Goal: Task Accomplishment & Management: Manage account settings

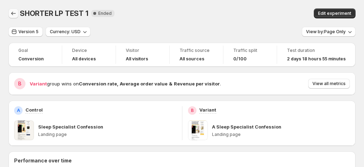
click at [13, 11] on icon "Back" at bounding box center [13, 13] width 7 height 7
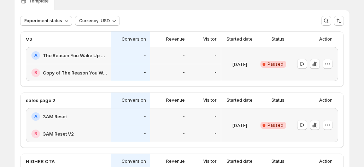
scroll to position [71, 0]
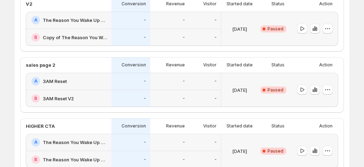
click at [83, 24] on div "A The Reason You Wake Up At 3AM" at bounding box center [69, 20] width 76 height 8
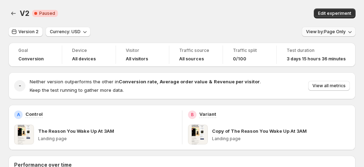
click at [318, 32] on span "View by: Page Only" at bounding box center [326, 32] width 40 height 6
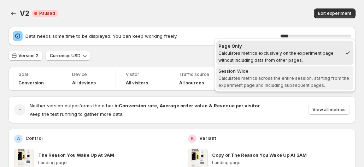
click at [284, 79] on span "Calculates metrics across the entire session, starting from the experiment page…" at bounding box center [284, 82] width 131 height 12
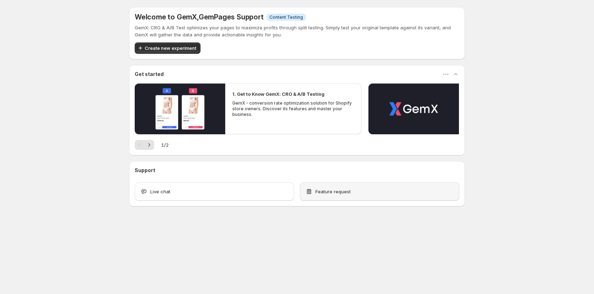
click at [362, 195] on div "Feature request" at bounding box center [380, 191] width 148 height 7
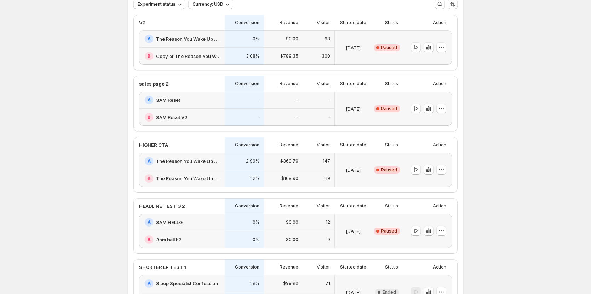
scroll to position [71, 0]
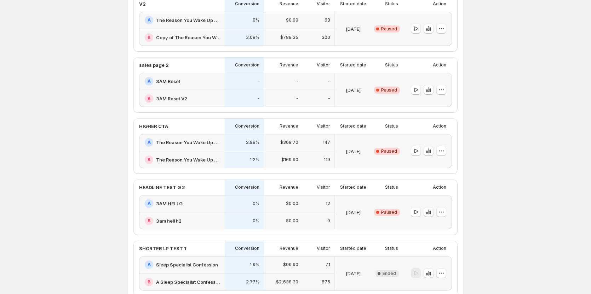
click at [174, 142] on h2 "The Reason You Wake Up at 3AM v3" at bounding box center [188, 142] width 64 height 7
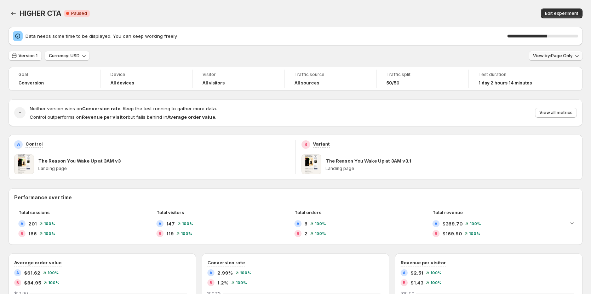
click at [553, 57] on span "View by: Page Only" at bounding box center [553, 56] width 40 height 6
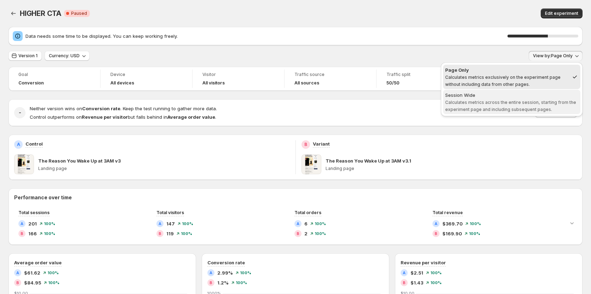
click at [542, 93] on div "Session Wide" at bounding box center [511, 95] width 133 height 7
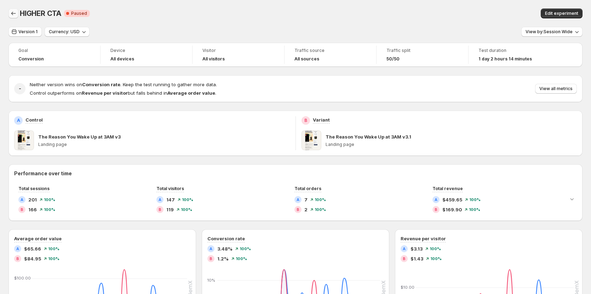
click at [11, 12] on icon "Back" at bounding box center [13, 13] width 7 height 7
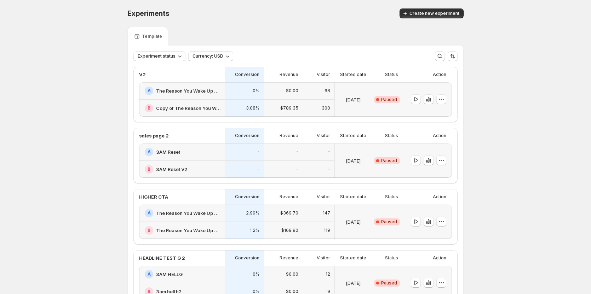
click at [186, 93] on h2 "The Reason You Wake Up At 3AM" at bounding box center [188, 90] width 64 height 7
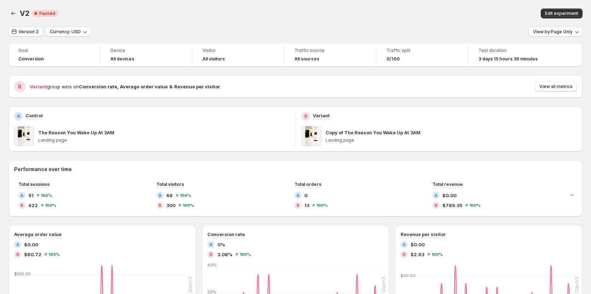
click at [554, 93] on div "B Variant group wins on Conversion rate , Average order value & Revenue per vis…" at bounding box center [295, 86] width 574 height 23
click at [553, 84] on button "View all metrics" at bounding box center [556, 87] width 42 height 10
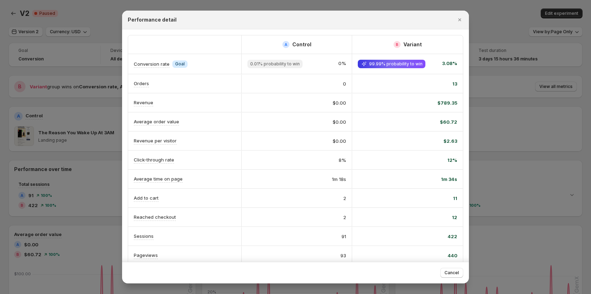
click at [504, 50] on div at bounding box center [295, 147] width 591 height 294
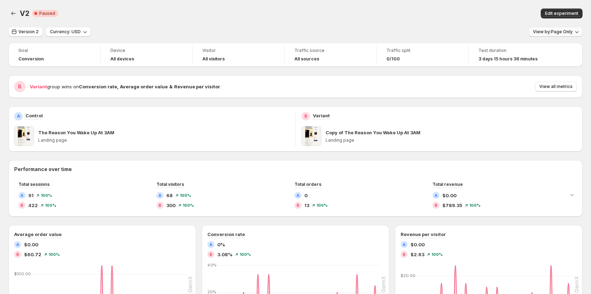
click at [580, 30] on icon "button" at bounding box center [576, 31] width 7 height 7
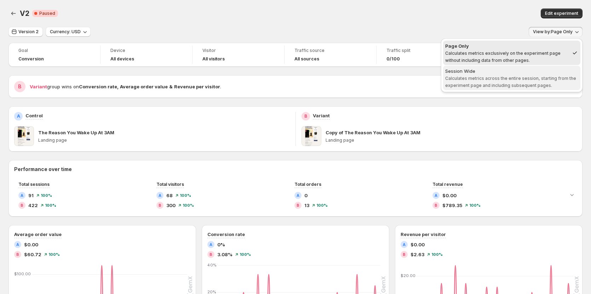
click at [520, 78] on span "Calculates metrics across the entire session, starting from the experiment page…" at bounding box center [510, 82] width 131 height 12
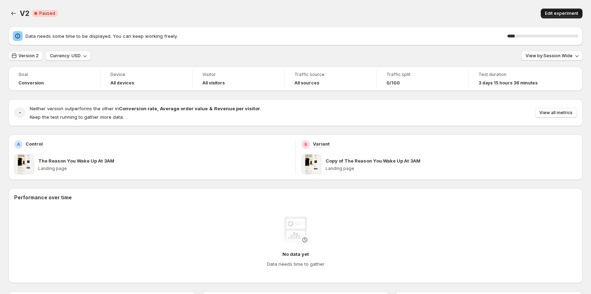
click at [566, 11] on span "Edit experiment" at bounding box center [561, 14] width 33 height 6
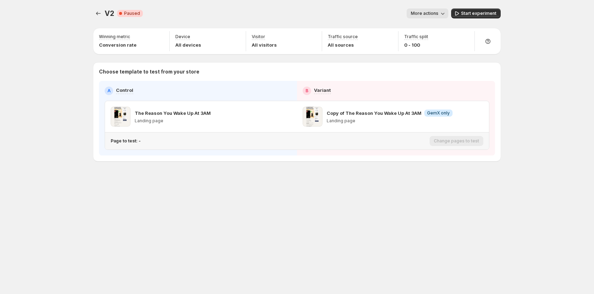
click at [129, 140] on p "Page to test: -" at bounding box center [126, 141] width 30 height 6
click at [139, 140] on p "Pages to test: 1 page" at bounding box center [133, 141] width 45 height 6
click at [235, 176] on icon "Search for and select a customer segment" at bounding box center [233, 177] width 7 height 7
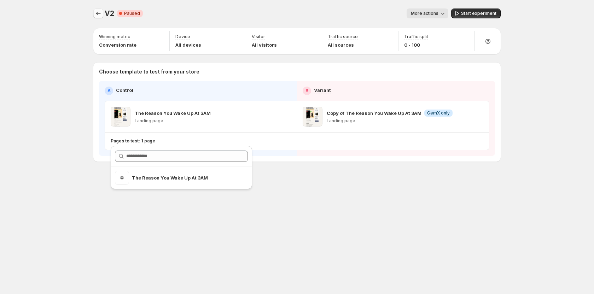
click at [98, 13] on icon "Experiments" at bounding box center [98, 13] width 7 height 7
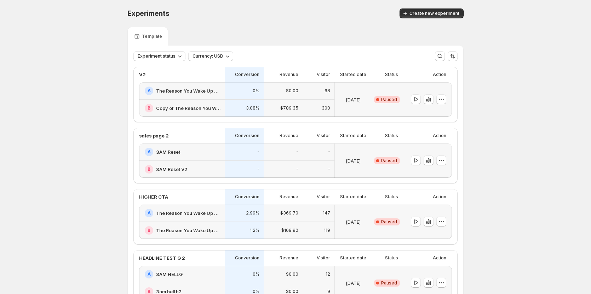
click at [207, 93] on h2 "The Reason You Wake Up At 3AM" at bounding box center [188, 90] width 64 height 7
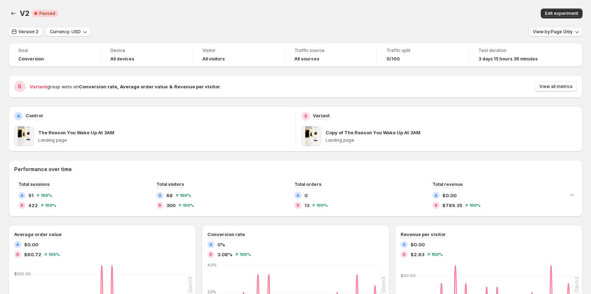
click at [541, 35] on button "View by: Page Only" at bounding box center [555, 32] width 54 height 10
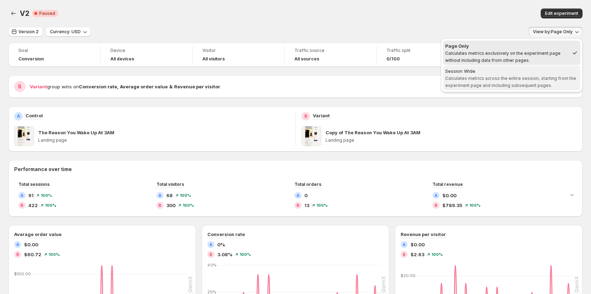
click at [531, 79] on span "Calculates metrics across the entire session, starting from the experiment page…" at bounding box center [510, 82] width 131 height 12
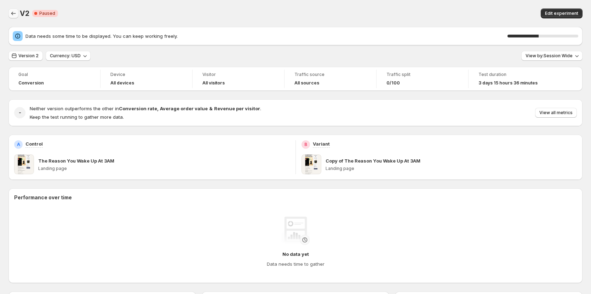
click at [11, 16] on icon "Back" at bounding box center [13, 13] width 7 height 7
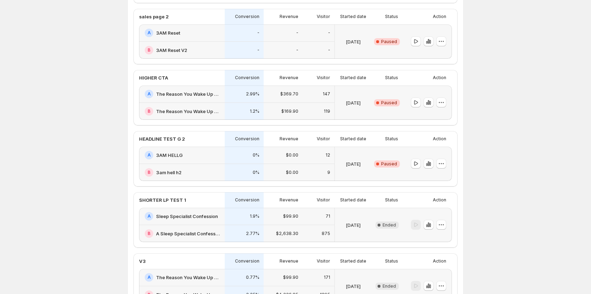
scroll to position [178, 0]
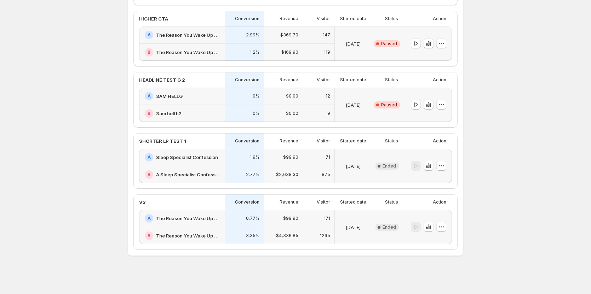
click at [162, 158] on h2 "Sleep Specialist Confession" at bounding box center [187, 157] width 62 height 7
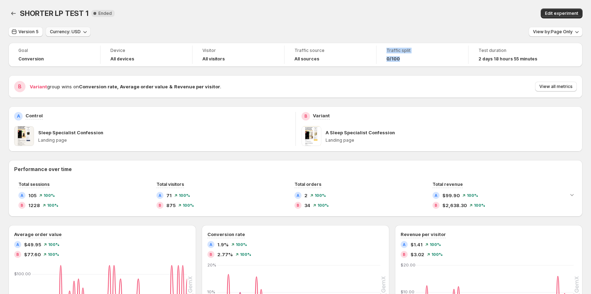
drag, startPoint x: 381, startPoint y: 46, endPoint x: 51, endPoint y: 33, distance: 329.9
click at [403, 61] on div "Traffic split 0/100" at bounding box center [422, 55] width 92 height 18
click at [12, 13] on icon "Back" at bounding box center [13, 13] width 7 height 7
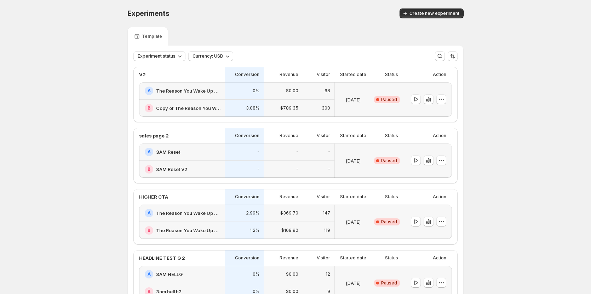
scroll to position [106, 0]
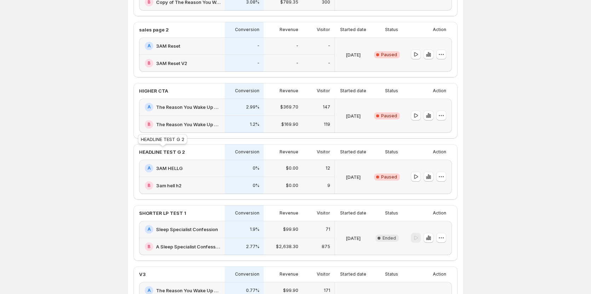
click at [169, 151] on p "HEADLINE TEST G 2" at bounding box center [162, 152] width 46 height 7
click at [172, 170] on h2 "3AM HELLG" at bounding box center [169, 168] width 27 height 7
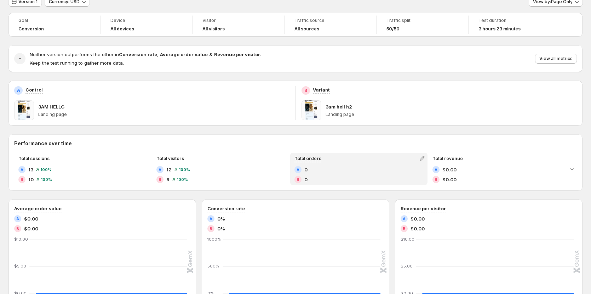
scroll to position [35, 0]
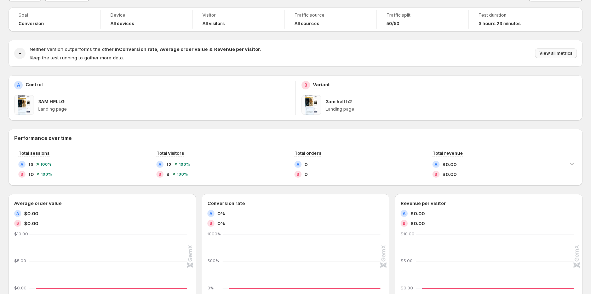
click at [557, 54] on span "View all metrics" at bounding box center [555, 54] width 33 height 6
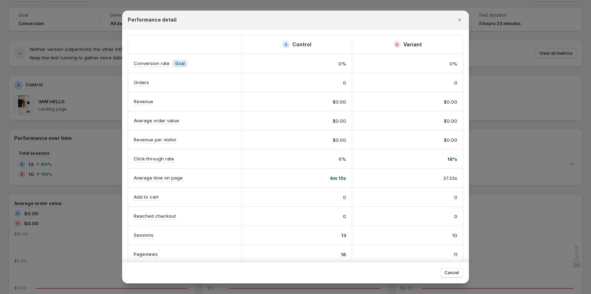
click at [496, 48] on div at bounding box center [295, 147] width 591 height 294
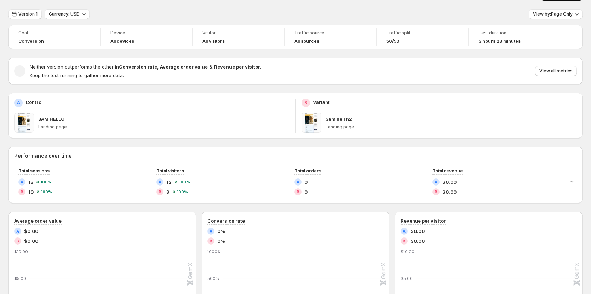
scroll to position [0, 0]
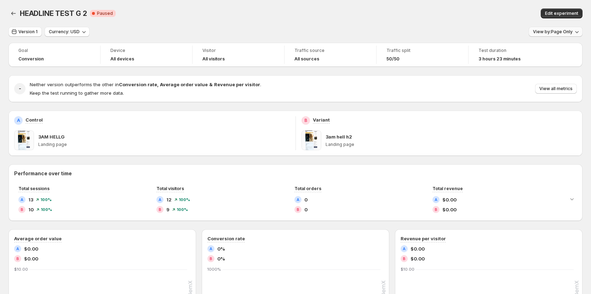
click at [556, 33] on span "View by: Page Only" at bounding box center [553, 32] width 40 height 6
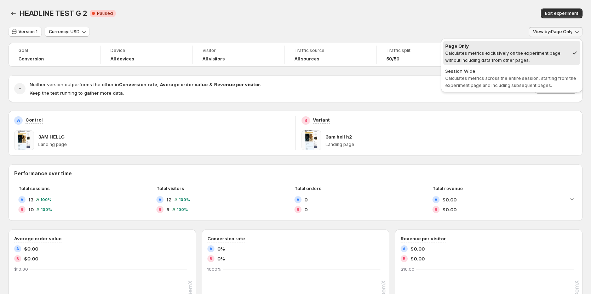
click at [542, 74] on div "Session Wide" at bounding box center [511, 71] width 133 height 7
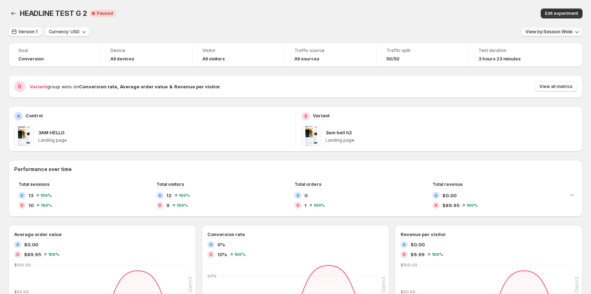
click at [566, 33] on span "View by: Session Wide" at bounding box center [548, 32] width 47 height 6
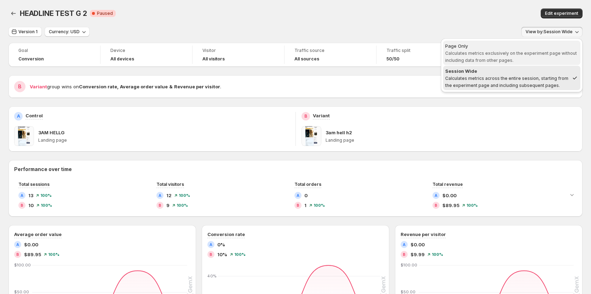
click at [551, 48] on div "Page Only" at bounding box center [511, 45] width 133 height 7
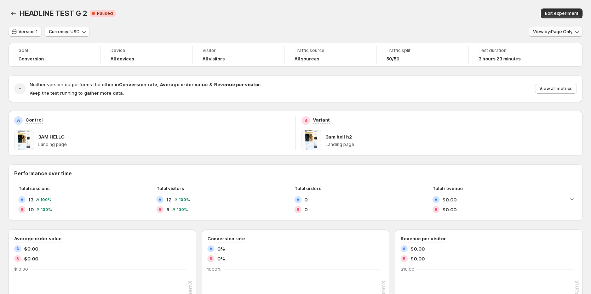
click at [559, 29] on span "View by: Page Only" at bounding box center [553, 32] width 40 height 6
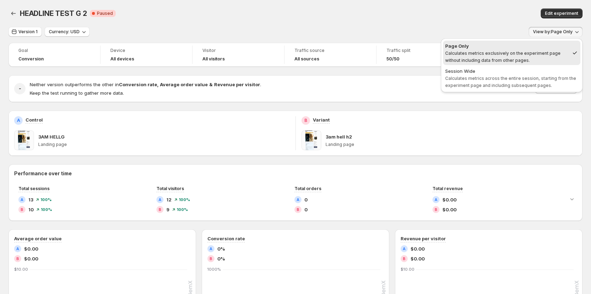
click at [544, 70] on div "Session Wide" at bounding box center [511, 71] width 133 height 7
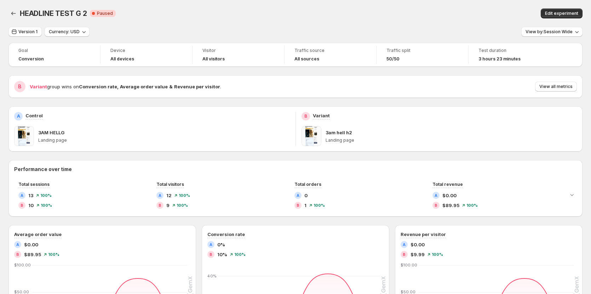
click at [416, 17] on div "Edit experiment" at bounding box center [455, 13] width 253 height 10
click at [13, 10] on icon "Back" at bounding box center [13, 13] width 7 height 7
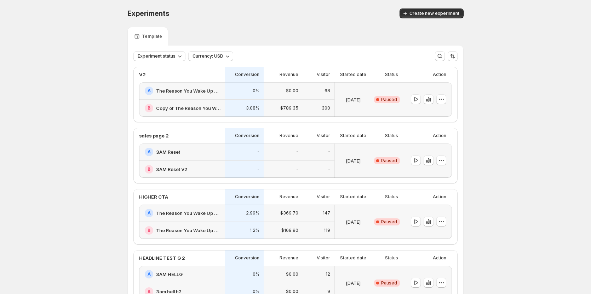
click at [164, 92] on h2 "The Reason You Wake Up At 3AM" at bounding box center [188, 90] width 64 height 7
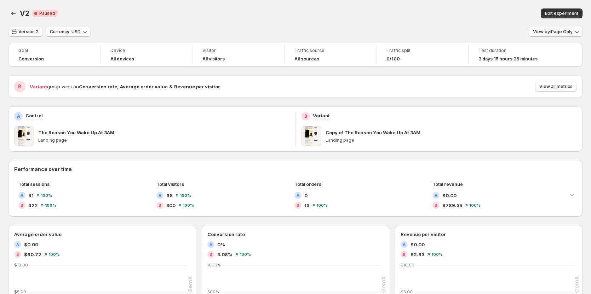
click at [558, 31] on span "View by: Page Only" at bounding box center [553, 32] width 40 height 6
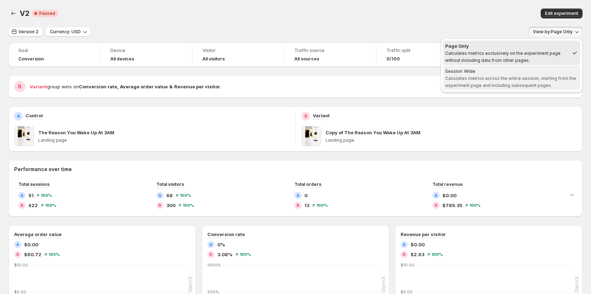
click at [527, 77] on span "Calculates metrics across the entire session, starting from the experiment page…" at bounding box center [510, 82] width 131 height 12
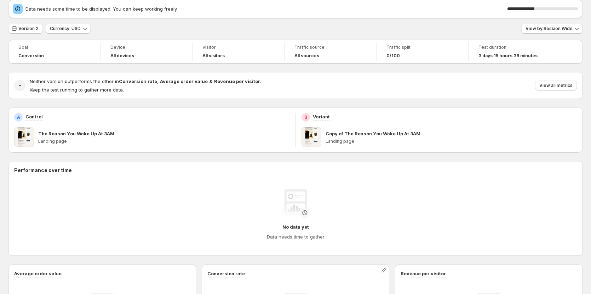
scroll to position [22, 0]
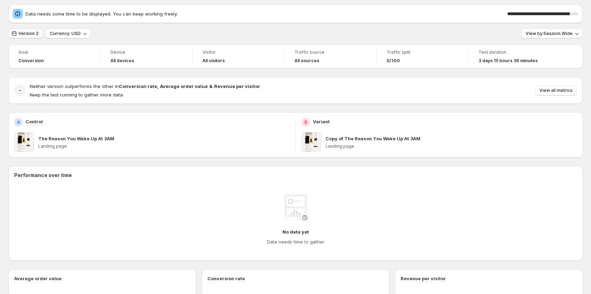
click at [24, 34] on span "Version 2" at bounding box center [28, 34] width 20 height 6
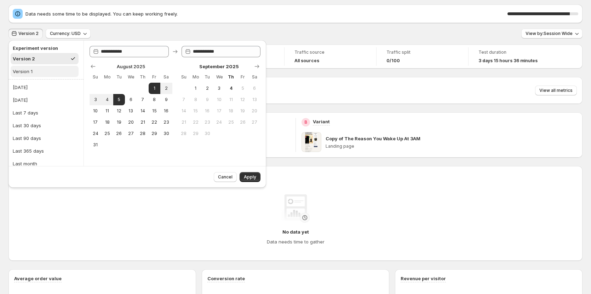
click at [27, 69] on div "Version 1" at bounding box center [23, 71] width 20 height 7
click at [29, 60] on div "Version 2" at bounding box center [23, 58] width 21 height 7
type input "**********"
click at [229, 174] on button "Cancel" at bounding box center [225, 177] width 23 height 10
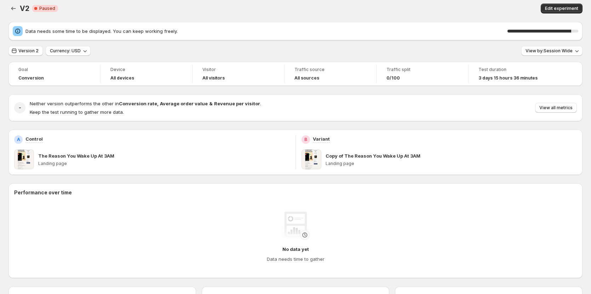
scroll to position [0, 0]
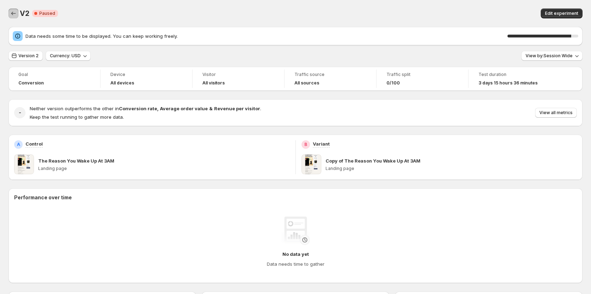
click at [15, 16] on icon "Back" at bounding box center [13, 13] width 7 height 7
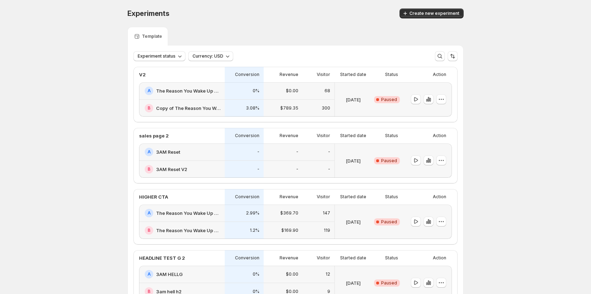
click at [161, 214] on h2 "The Reason You Wake Up at 3AM v3" at bounding box center [188, 213] width 64 height 7
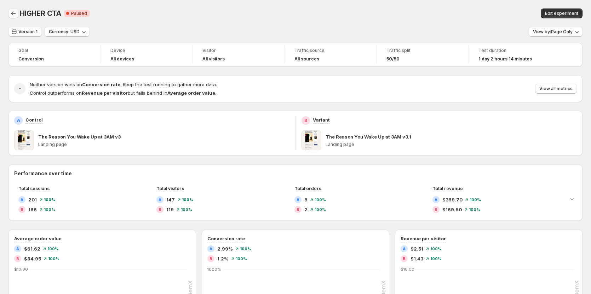
click at [9, 11] on button "Back" at bounding box center [13, 13] width 10 height 10
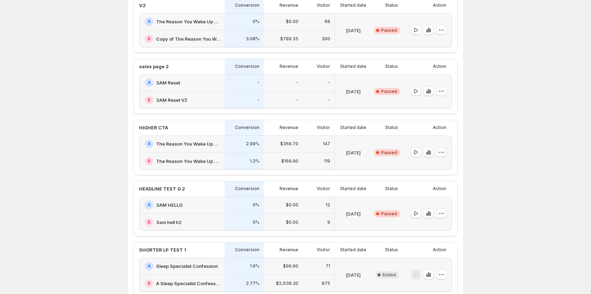
scroll to position [106, 0]
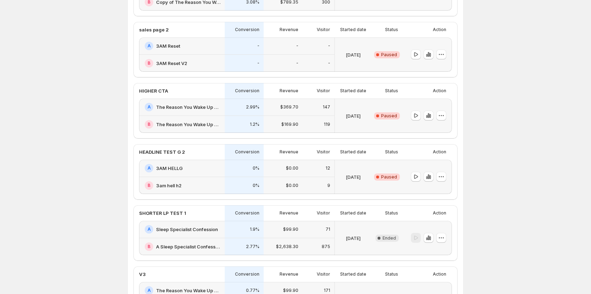
click at [169, 168] on h2 "3AM HELLG" at bounding box center [169, 168] width 27 height 7
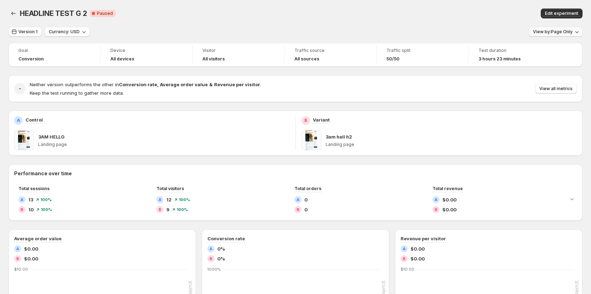
click at [560, 31] on span "View by: Page Only" at bounding box center [553, 32] width 40 height 6
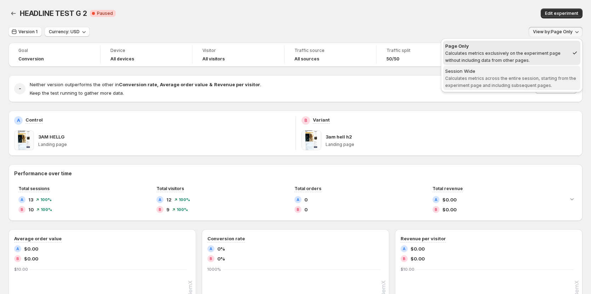
click at [537, 79] on span "Calculates metrics across the entire session, starting from the experiment page…" at bounding box center [510, 82] width 131 height 12
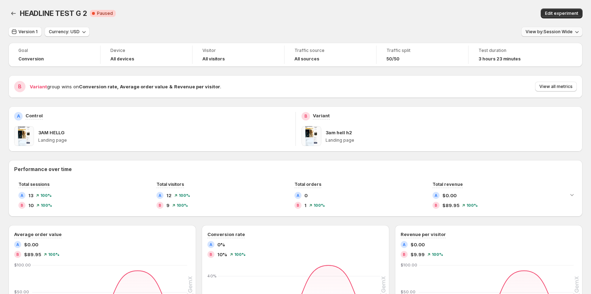
click at [556, 32] on span "View by: Session Wide" at bounding box center [548, 32] width 47 height 6
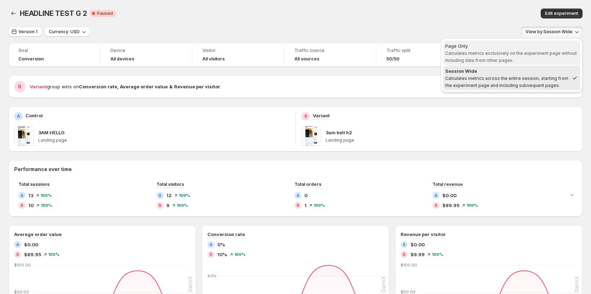
click at [540, 51] on span "Calculates metrics exclusively on the experiment page without including data fr…" at bounding box center [511, 57] width 132 height 12
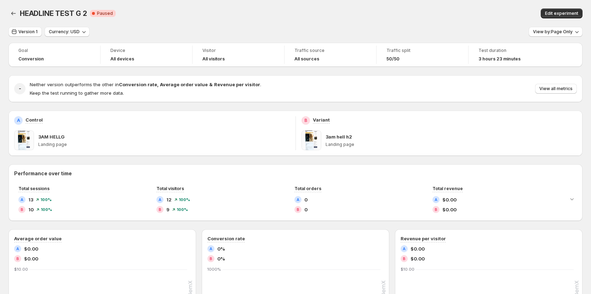
click at [417, 34] on div "Version 1 Currency: USD View by: Page Only" at bounding box center [295, 32] width 574 height 10
drag, startPoint x: 331, startPoint y: 145, endPoint x: 351, endPoint y: 146, distance: 20.5
click at [351, 146] on p "Landing page" at bounding box center [450, 145] width 251 height 6
click at [361, 148] on div "3am hell h2 Landing page" at bounding box center [450, 141] width 251 height 20
click at [12, 16] on icon "Back" at bounding box center [13, 13] width 7 height 7
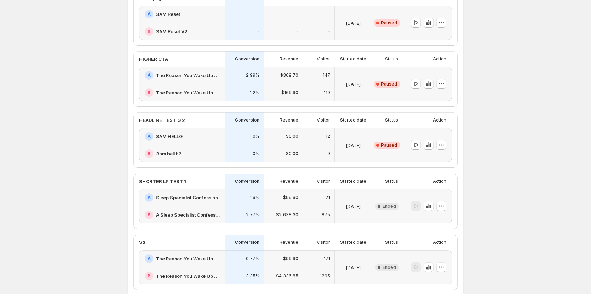
scroll to position [141, 0]
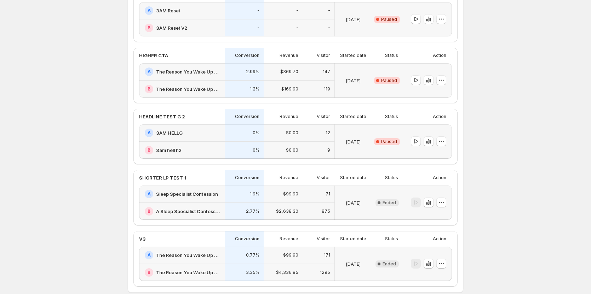
click at [189, 191] on h2 "Sleep Specialist Confession" at bounding box center [187, 194] width 62 height 7
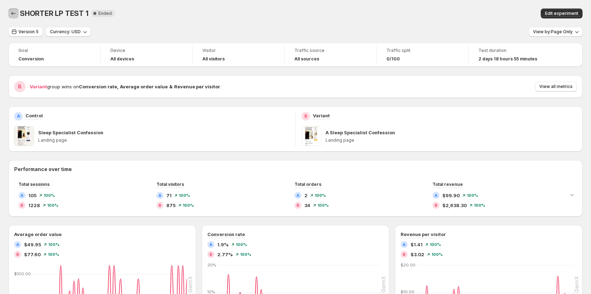
click at [11, 11] on icon "Back" at bounding box center [13, 13] width 7 height 7
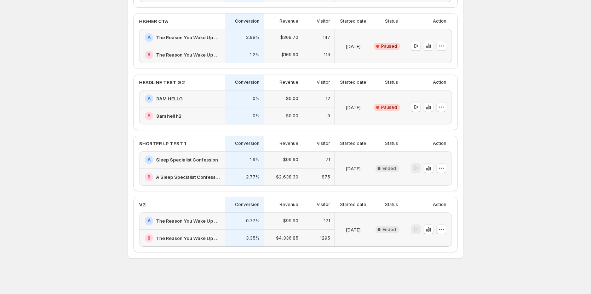
scroll to position [178, 0]
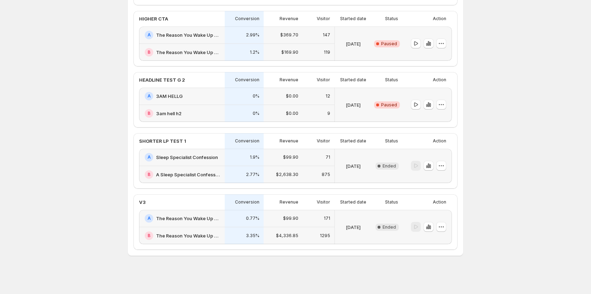
click at [176, 160] on h2 "Sleep Specialist Confession" at bounding box center [187, 157] width 62 height 7
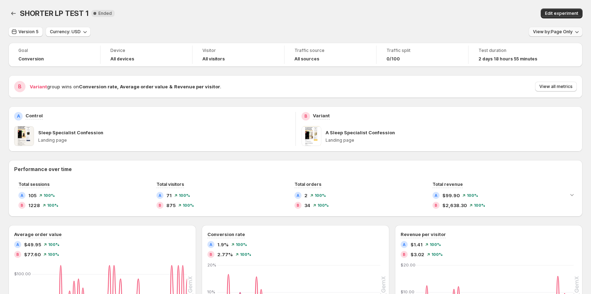
click at [547, 27] on button "View by: Page Only" at bounding box center [555, 32] width 54 height 10
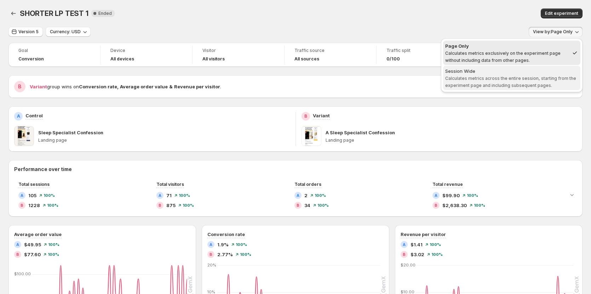
click at [534, 75] on span "Session Wide Calculates metrics across the entire session, starting from the ex…" at bounding box center [511, 78] width 133 height 21
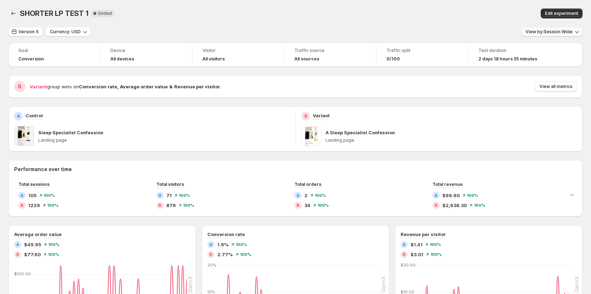
click at [548, 29] on span "View by: Session Wide" at bounding box center [548, 32] width 47 height 6
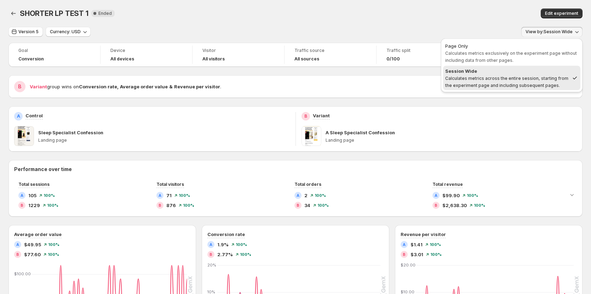
click at [542, 51] on span "Calculates metrics exclusively on the experiment page without including data fr…" at bounding box center [511, 57] width 132 height 12
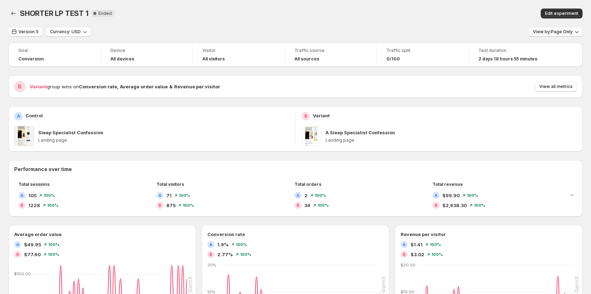
click at [553, 32] on span "View by: Page Only" at bounding box center [553, 32] width 40 height 6
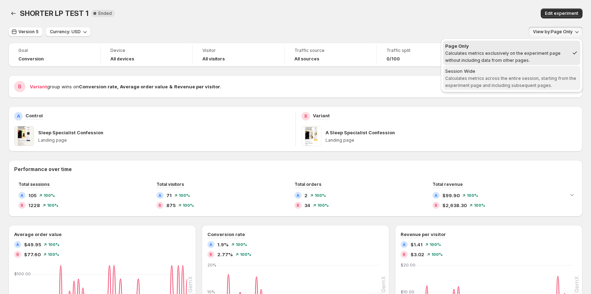
click at [525, 70] on div "Session Wide" at bounding box center [511, 71] width 133 height 7
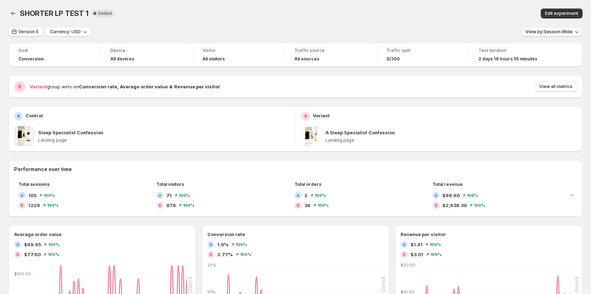
click at [543, 33] on span "View by: Session Wide" at bounding box center [548, 32] width 47 height 6
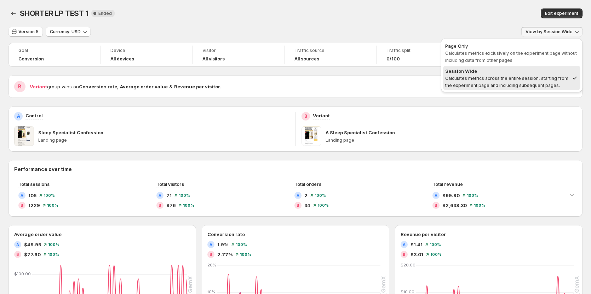
click at [526, 53] on span "Calculates metrics exclusively on the experiment page without including data fr…" at bounding box center [511, 57] width 132 height 12
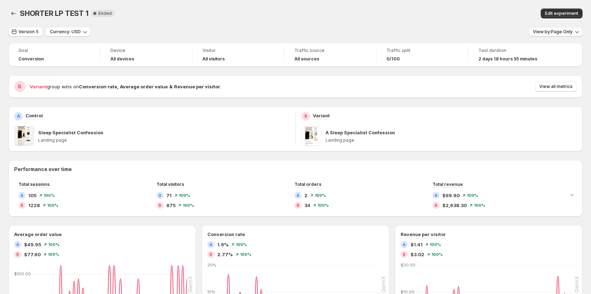
click at [546, 31] on span "View by: Page Only" at bounding box center [553, 32] width 40 height 6
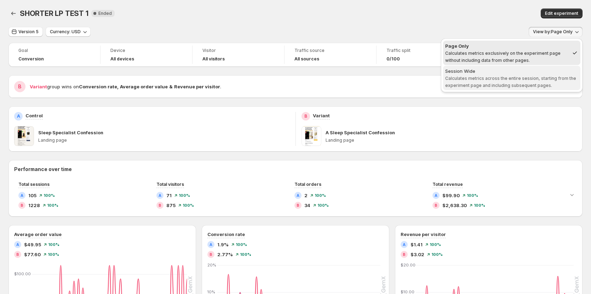
click at [535, 70] on div "Session Wide" at bounding box center [511, 71] width 133 height 7
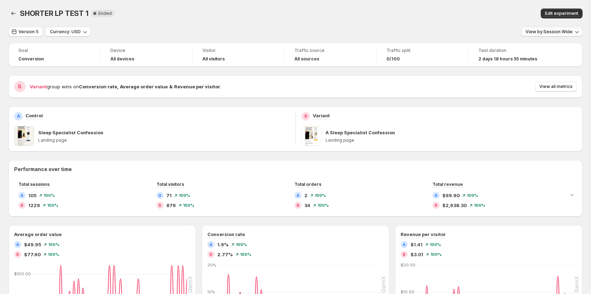
click at [555, 30] on span "View by: Session Wide" at bounding box center [548, 32] width 47 height 6
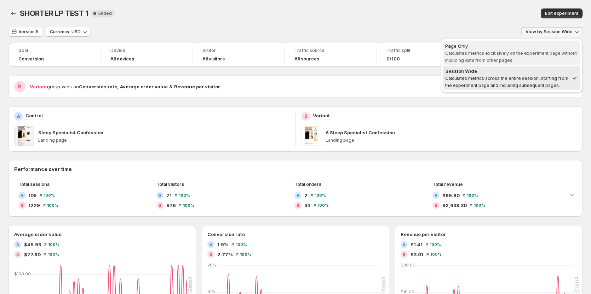
click at [550, 57] on span "Page Only Calculates metrics exclusively on the experiment page without includi…" at bounding box center [511, 52] width 133 height 21
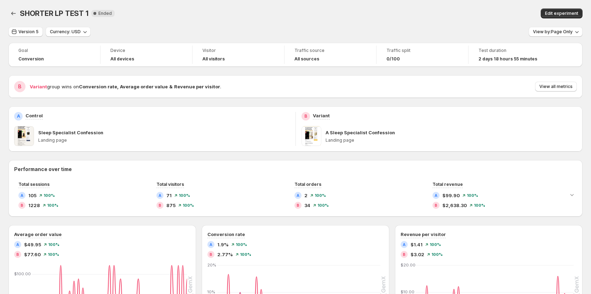
click at [433, 28] on div "Version 5 Currency: USD View by: Page Only" at bounding box center [295, 32] width 574 height 10
drag, startPoint x: 11, startPoint y: 14, endPoint x: 12, endPoint y: 23, distance: 8.9
click at [11, 14] on icon "Back" at bounding box center [13, 13] width 7 height 7
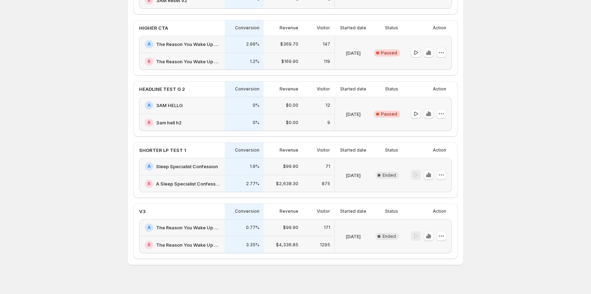
scroll to position [178, 0]
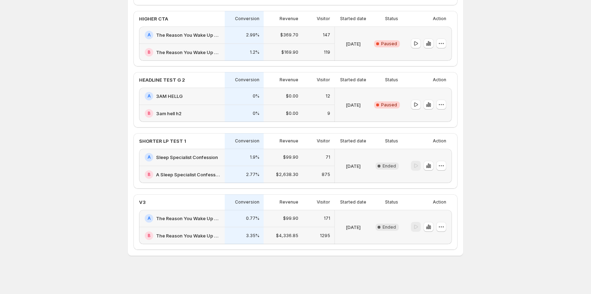
click at [165, 221] on h2 "The Reason You Wake Up at 3AM w" at bounding box center [188, 218] width 64 height 7
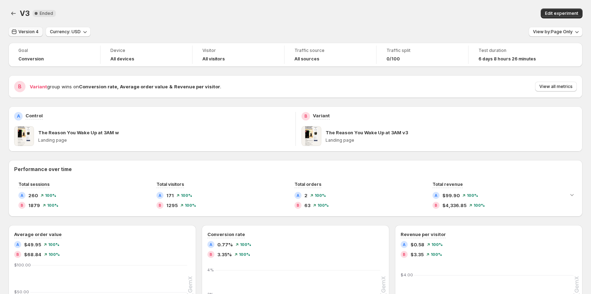
click at [35, 36] on button "Version 4" at bounding box center [25, 32] width 34 height 10
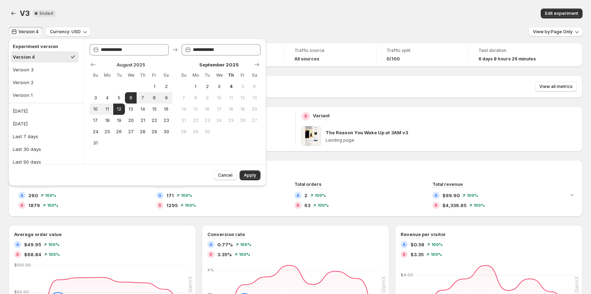
click at [145, 21] on div "V3. This page is ready V3 New Complete Ended Edit experiment" at bounding box center [295, 13] width 574 height 27
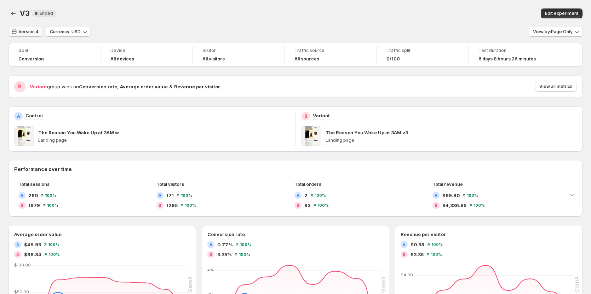
click at [33, 36] on button "Version 4" at bounding box center [25, 32] width 34 height 10
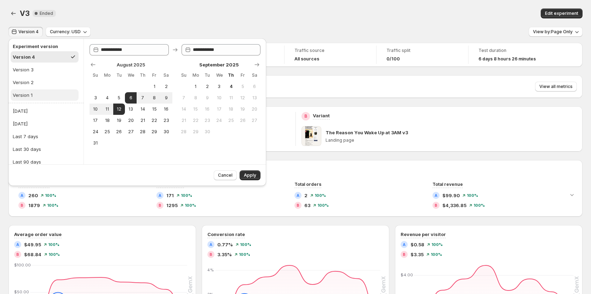
click at [35, 92] on button "Version 1" at bounding box center [45, 94] width 68 height 11
type input "**********"
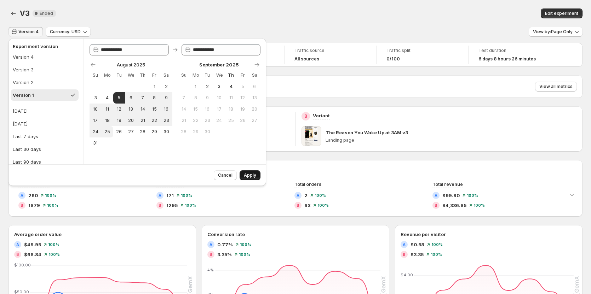
click at [243, 172] on button "Apply" at bounding box center [249, 175] width 21 height 10
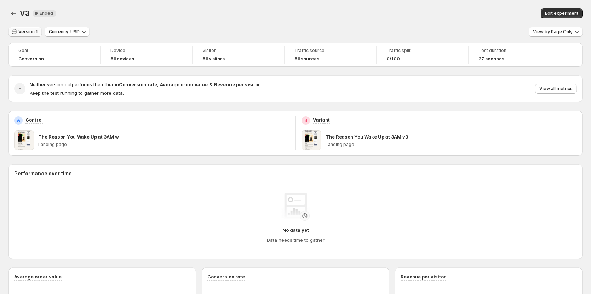
click at [28, 31] on span "Version 1" at bounding box center [27, 32] width 19 height 6
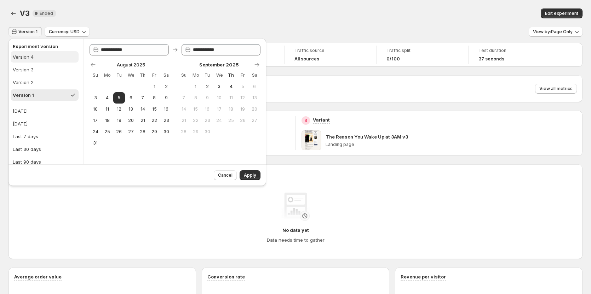
click at [28, 57] on div "Version 4" at bounding box center [23, 56] width 21 height 7
type input "**********"
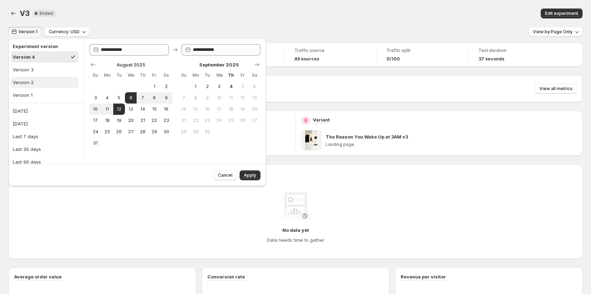
click at [32, 87] on button "Version 2" at bounding box center [45, 82] width 68 height 11
type input "**********"
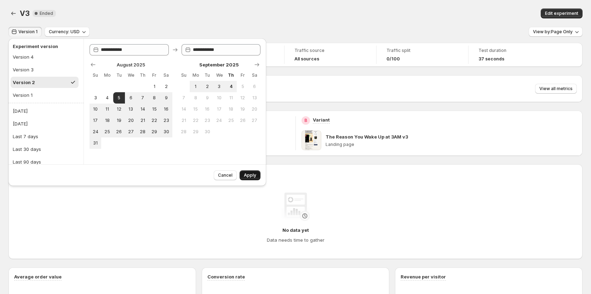
click at [255, 174] on span "Apply" at bounding box center [250, 176] width 12 height 6
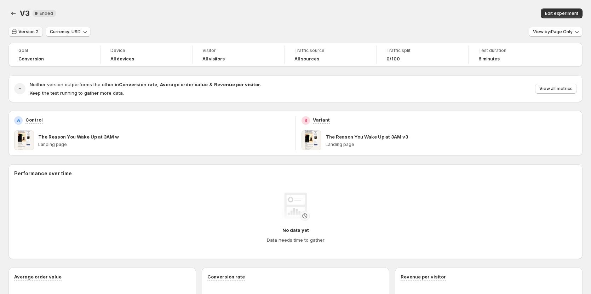
click at [23, 34] on span "Version 2" at bounding box center [28, 32] width 20 height 6
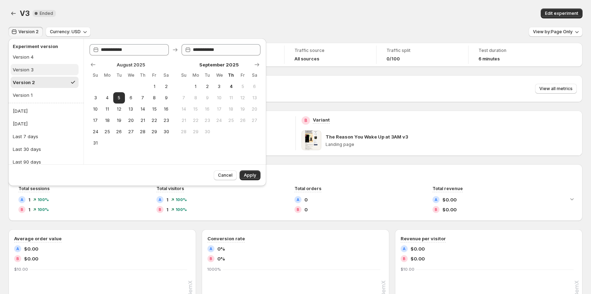
click at [26, 70] on div "Version 3" at bounding box center [23, 69] width 21 height 7
type input "**********"
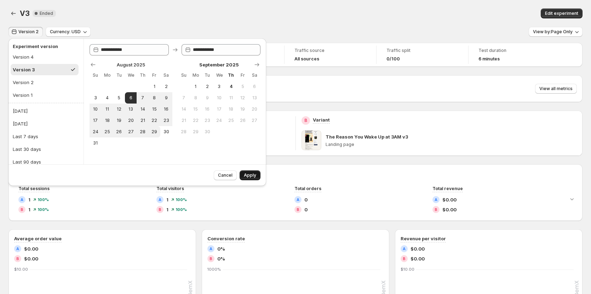
click at [249, 174] on span "Apply" at bounding box center [250, 176] width 12 height 6
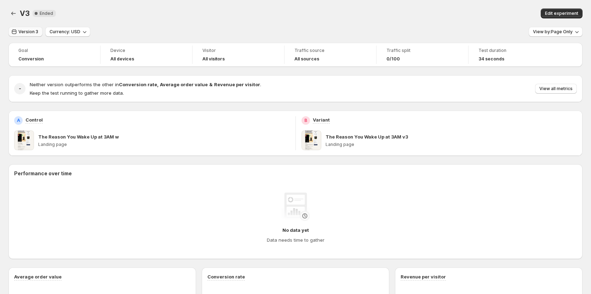
click at [25, 35] on button "Version 3" at bounding box center [25, 32] width 34 height 10
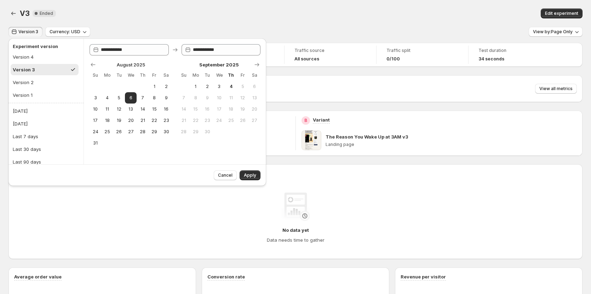
drag, startPoint x: 39, startPoint y: 57, endPoint x: 48, endPoint y: 63, distance: 11.5
click at [39, 57] on button "Version 4" at bounding box center [45, 56] width 68 height 11
type input "**********"
click at [248, 173] on span "Apply" at bounding box center [250, 176] width 12 height 6
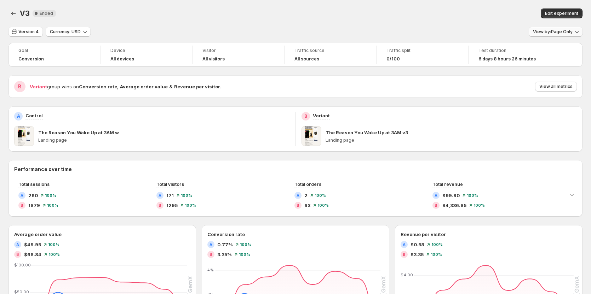
click at [544, 29] on span "View by: Page Only" at bounding box center [553, 32] width 40 height 6
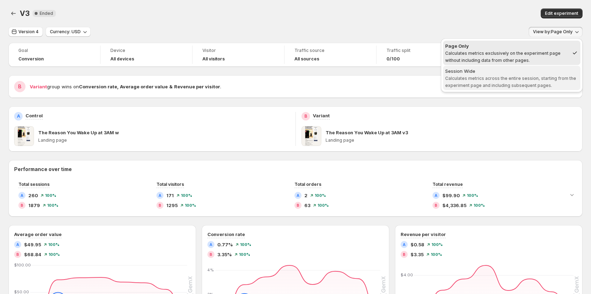
click at [528, 76] on span "Calculates metrics across the entire session, starting from the experiment page…" at bounding box center [510, 82] width 131 height 12
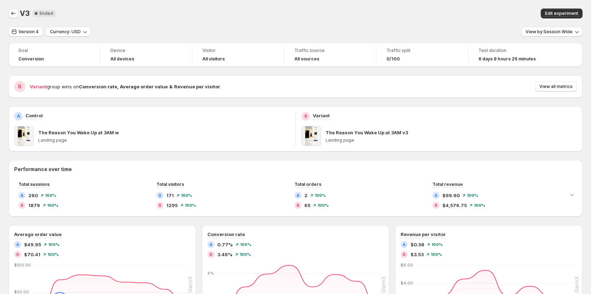
click at [12, 10] on button "Back" at bounding box center [13, 13] width 10 height 10
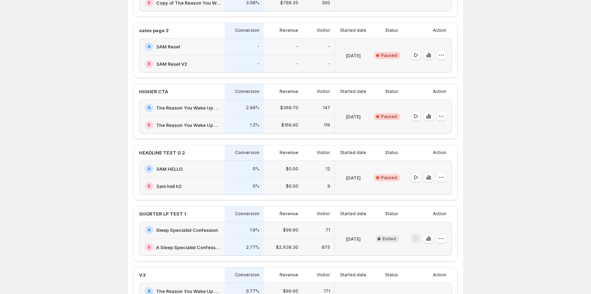
scroll to position [106, 0]
click at [173, 169] on h2 "3AM HELLG" at bounding box center [169, 168] width 27 height 7
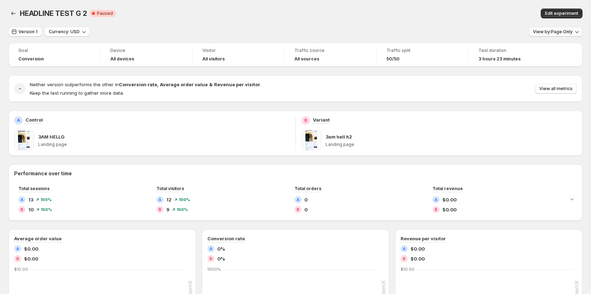
click at [546, 35] on button "View by: Page Only" at bounding box center [555, 32] width 54 height 10
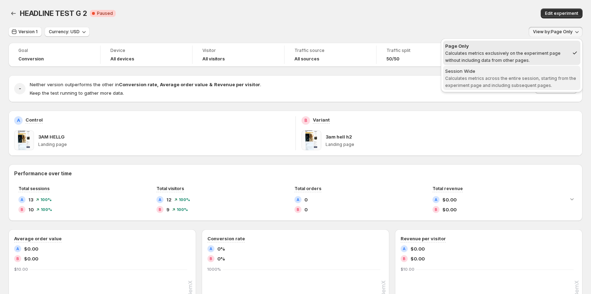
click at [515, 76] on span "Calculates metrics across the entire session, starting from the experiment page…" at bounding box center [510, 82] width 131 height 12
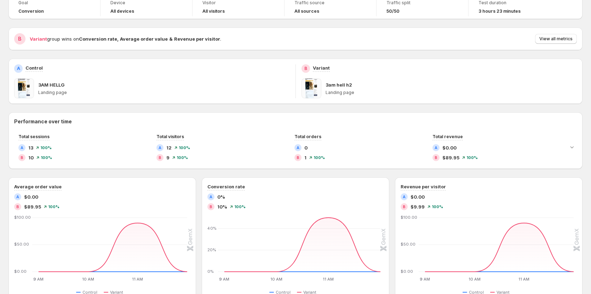
scroll to position [35, 0]
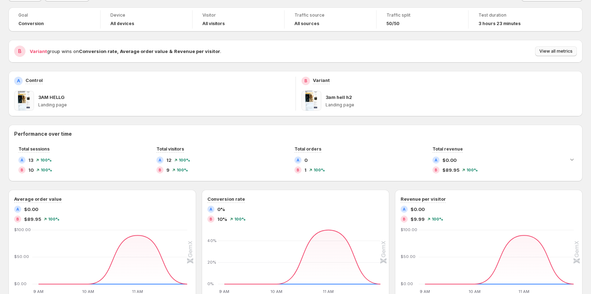
click at [557, 51] on span "View all metrics" at bounding box center [555, 51] width 33 height 6
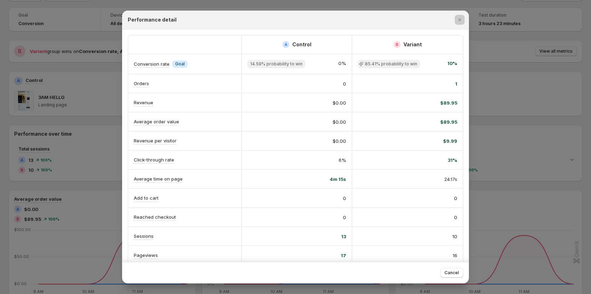
drag, startPoint x: 495, startPoint y: 39, endPoint x: 504, endPoint y: 51, distance: 15.3
click at [496, 39] on div at bounding box center [295, 147] width 591 height 294
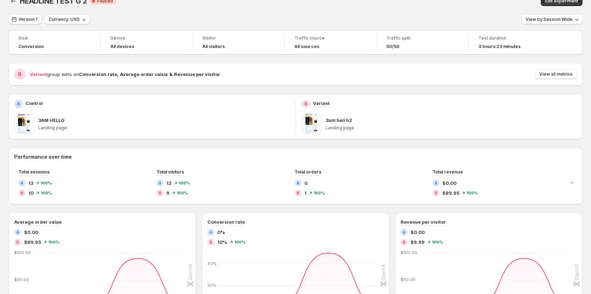
scroll to position [0, 0]
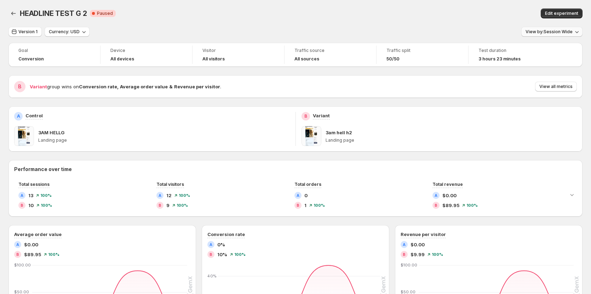
click at [560, 33] on span "View by: Session Wide" at bounding box center [548, 32] width 47 height 6
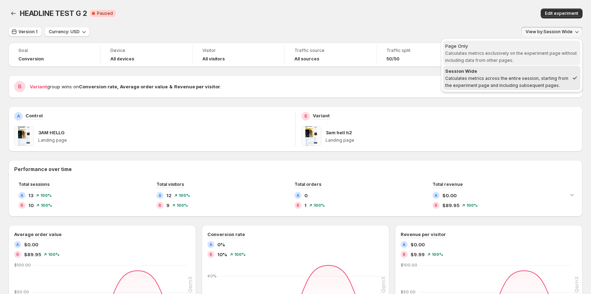
click at [526, 55] on span "Calculates metrics exclusively on the experiment page without including data fr…" at bounding box center [511, 57] width 132 height 12
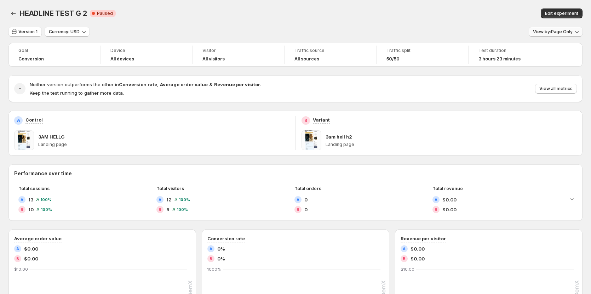
click at [572, 30] on span "View by: Page Only" at bounding box center [553, 32] width 40 height 6
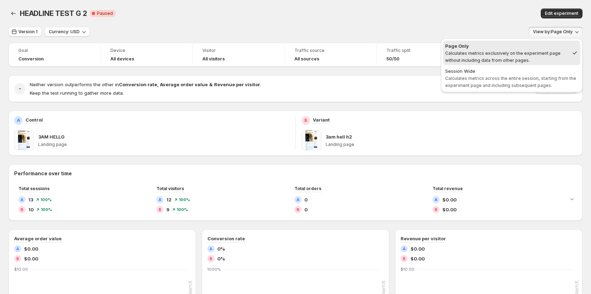
drag, startPoint x: 546, startPoint y: 72, endPoint x: 510, endPoint y: 52, distance: 40.9
click at [545, 72] on div "Session Wide" at bounding box center [511, 71] width 133 height 7
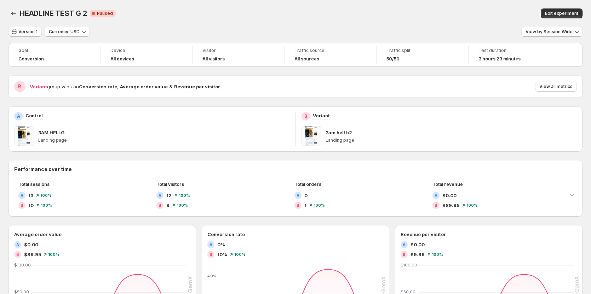
click at [453, 16] on div "Edit experiment" at bounding box center [455, 13] width 253 height 10
click at [15, 12] on icon "Back" at bounding box center [13, 13] width 7 height 7
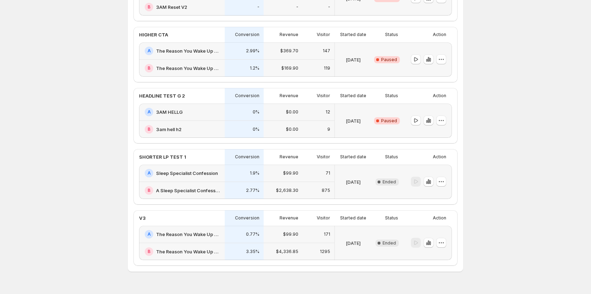
scroll to position [178, 0]
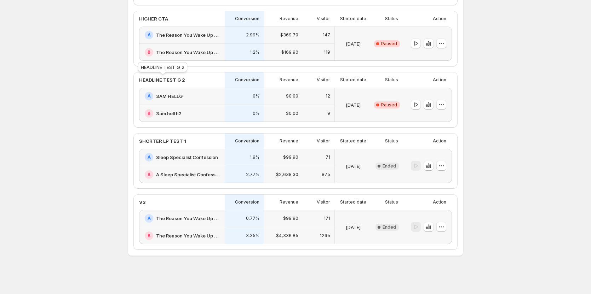
click at [154, 80] on p "HEADLINE TEST G 2" at bounding box center [162, 79] width 46 height 7
click at [164, 95] on h2 "3AM HELLG" at bounding box center [169, 96] width 27 height 7
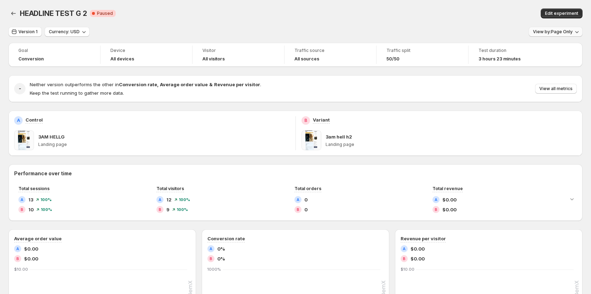
click at [567, 30] on span "View by: Page Only" at bounding box center [553, 32] width 40 height 6
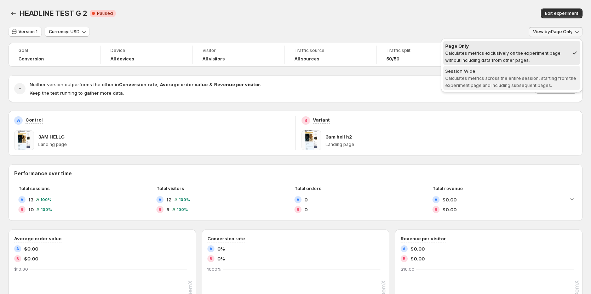
click at [517, 75] on span "Session Wide Calculates metrics across the entire session, starting from the ex…" at bounding box center [511, 78] width 133 height 21
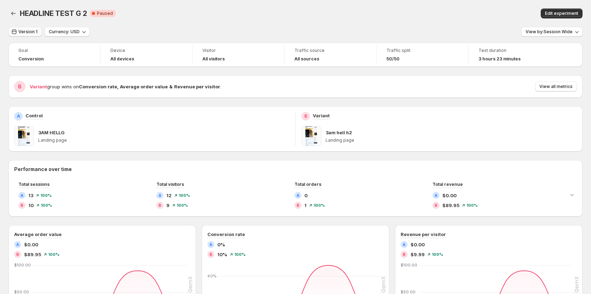
click at [28, 31] on span "Version 1" at bounding box center [27, 32] width 19 height 6
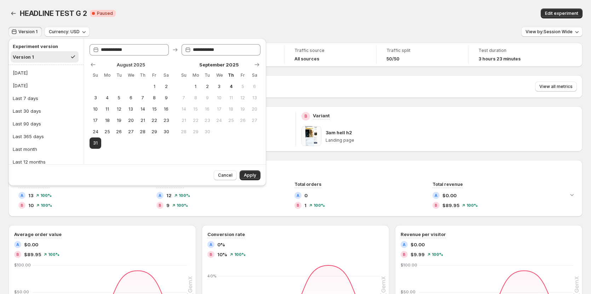
click at [183, 7] on div "HEADLINE TEST G 2. This page is ready HEADLINE TEST G 2 Critical Complete Pause…" at bounding box center [295, 13] width 574 height 27
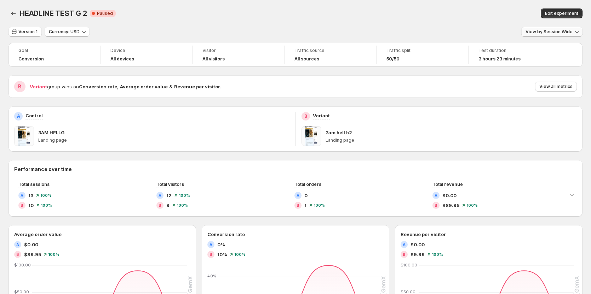
click at [561, 31] on span "View by: Session Wide" at bounding box center [548, 32] width 47 height 6
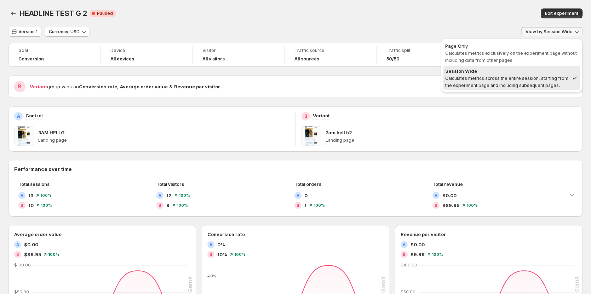
click at [423, 15] on div "Edit experiment" at bounding box center [455, 13] width 253 height 10
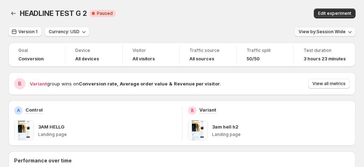
click at [338, 33] on span "View by: Session Wide" at bounding box center [322, 32] width 47 height 6
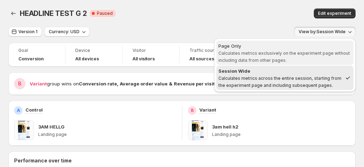
click at [305, 51] on span "Calculates metrics exclusively on the experiment page without including data fr…" at bounding box center [285, 57] width 132 height 12
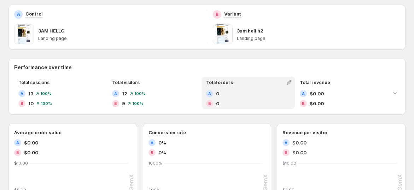
scroll to position [66, 0]
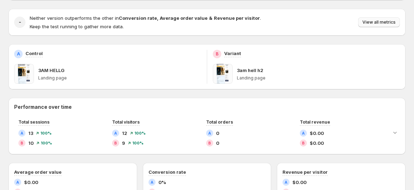
click at [380, 21] on span "View all metrics" at bounding box center [379, 22] width 33 height 6
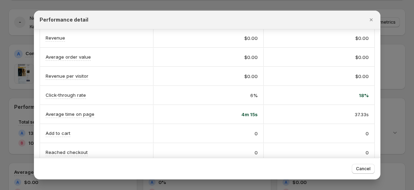
scroll to position [128, 0]
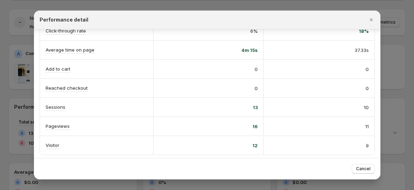
click at [385, 59] on div at bounding box center [207, 95] width 414 height 190
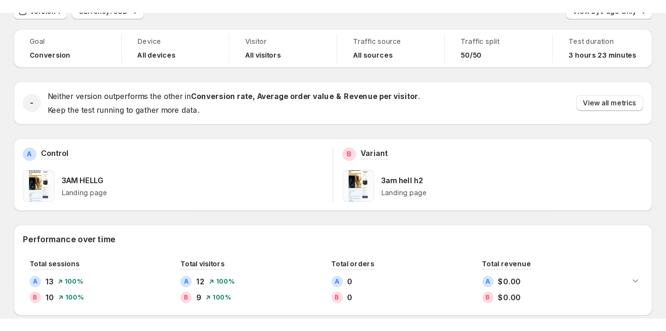
scroll to position [0, 0]
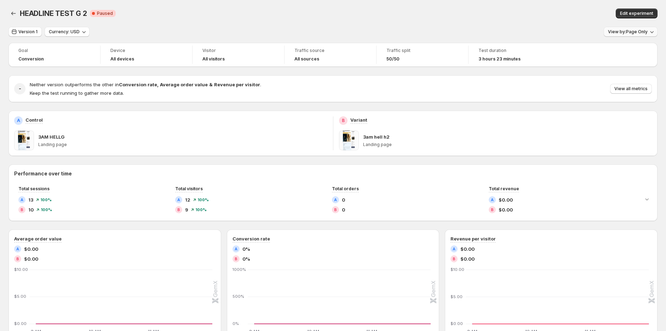
click at [594, 33] on span "View by: Page Only" at bounding box center [628, 32] width 40 height 6
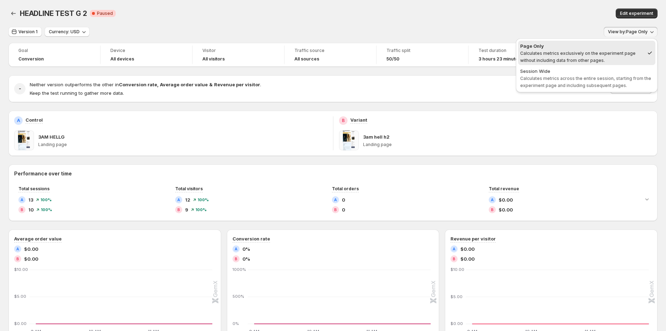
click at [594, 74] on div "Session Wide" at bounding box center [586, 71] width 133 height 7
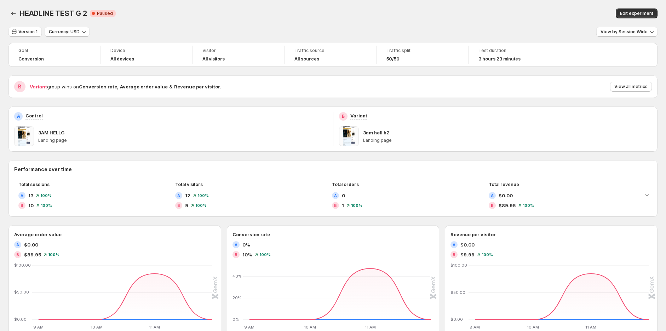
click at [537, 0] on div "HEADLINE TEST G 2. This page is ready HEADLINE TEST G 2 Critical Complete Pause…" at bounding box center [332, 13] width 649 height 27
